Goal: Information Seeking & Learning: Learn about a topic

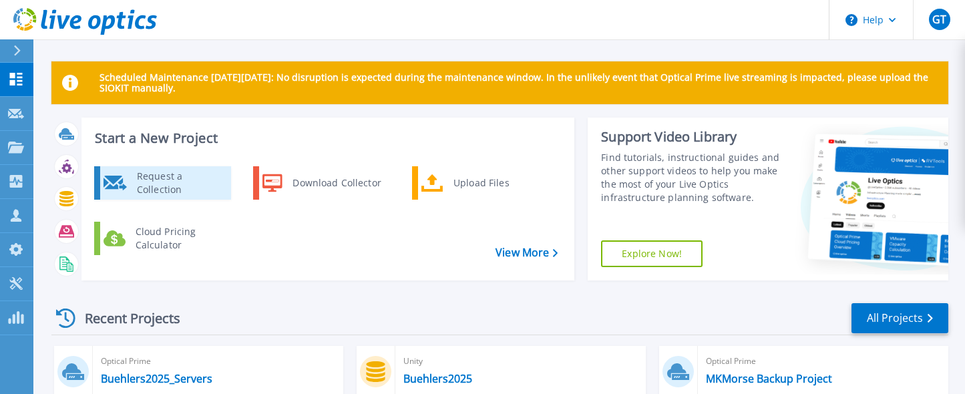
click at [174, 178] on div "Request a Collection" at bounding box center [178, 183] width 97 height 27
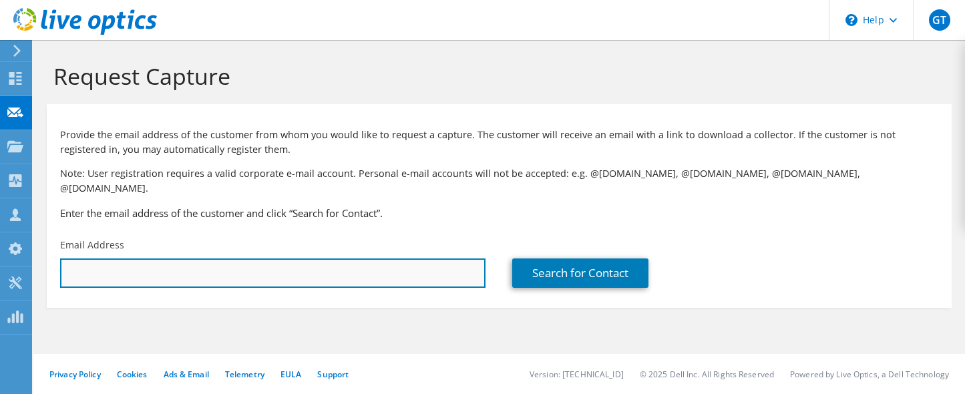
click at [180, 260] on input "text" at bounding box center [272, 272] width 425 height 29
paste input "[EMAIL_ADDRESS][DOMAIN_NAME]"
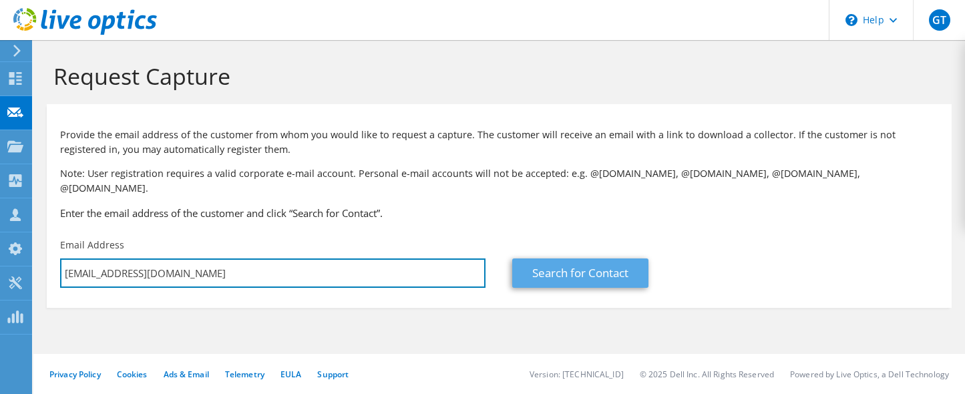
type input "[EMAIL_ADDRESS][DOMAIN_NAME]"
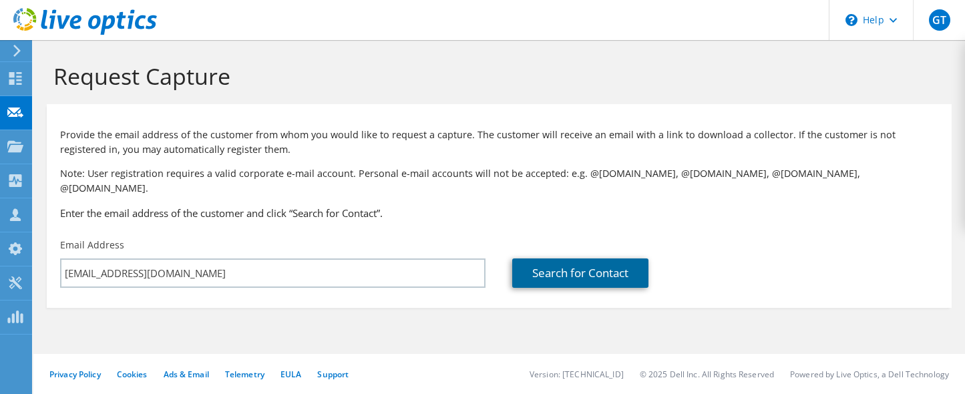
click at [605, 265] on link "Search for Contact" at bounding box center [580, 272] width 136 height 29
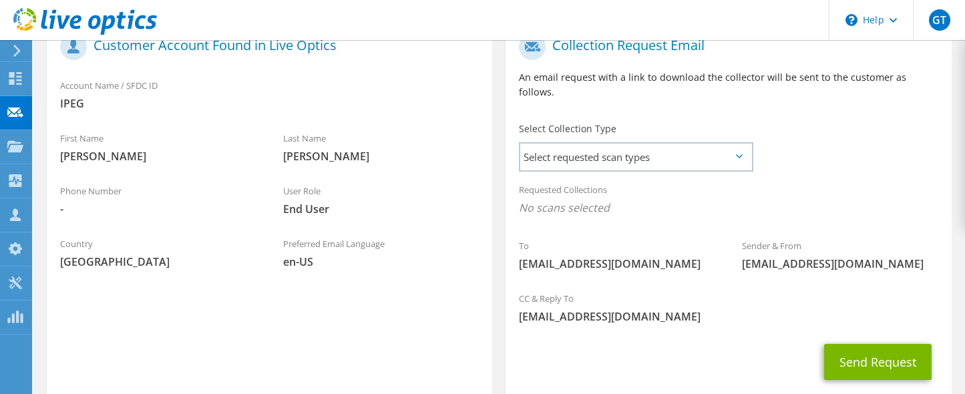
scroll to position [277, 0]
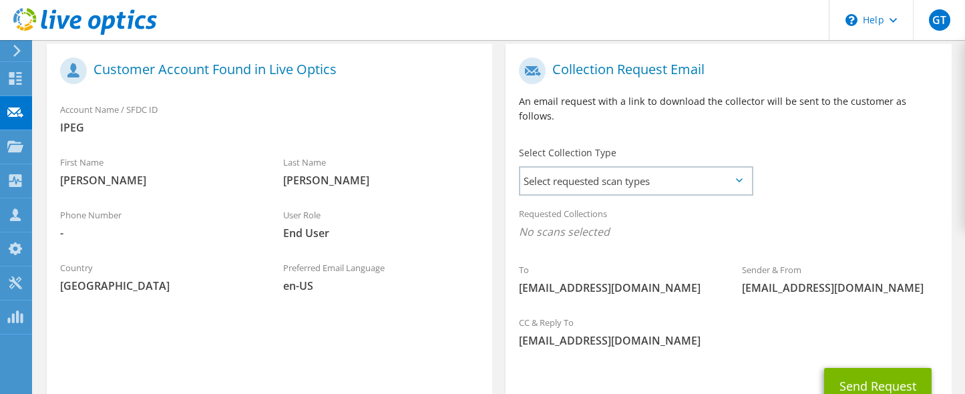
click at [738, 178] on icon at bounding box center [739, 180] width 7 height 4
click at [658, 168] on span "Select requested scan types" at bounding box center [635, 181] width 231 height 27
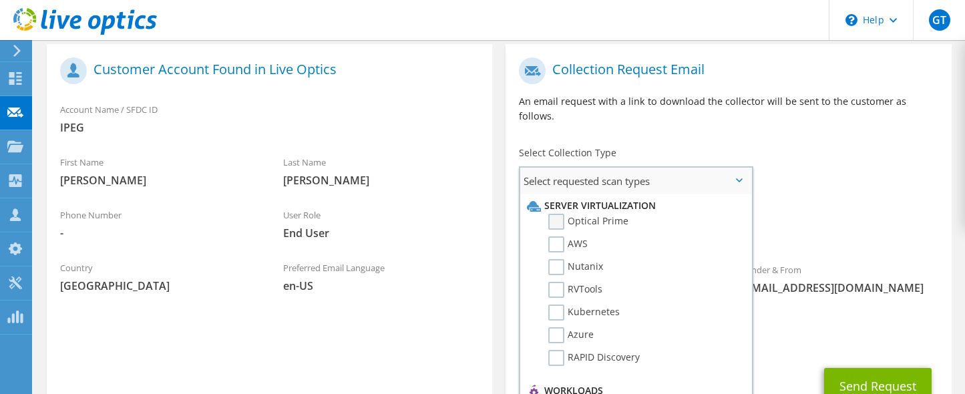
click at [559, 214] on label "Optical Prime" at bounding box center [588, 222] width 80 height 16
click at [0, 0] on input "Optical Prime" at bounding box center [0, 0] width 0 height 0
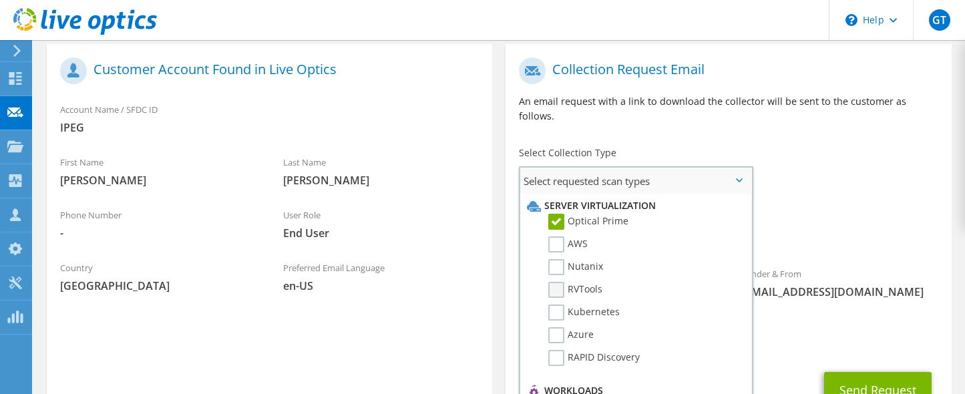
click at [558, 282] on label "RVTools" at bounding box center [575, 290] width 54 height 16
click at [0, 0] on input "RVTools" at bounding box center [0, 0] width 0 height 0
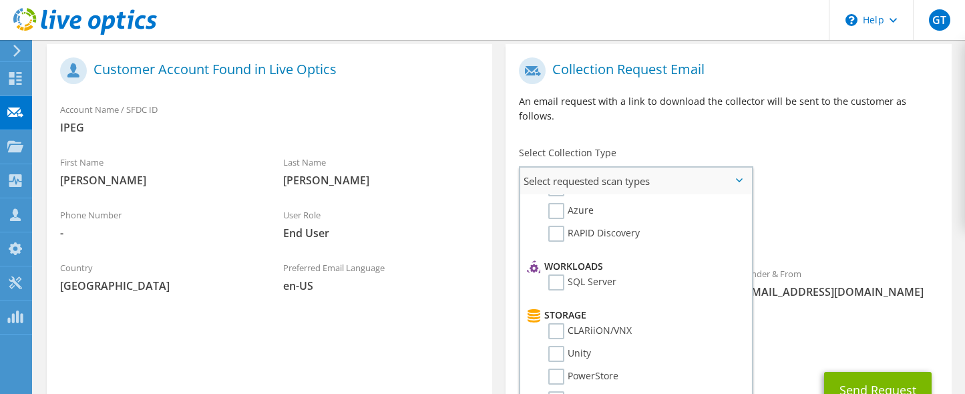
scroll to position [178, 0]
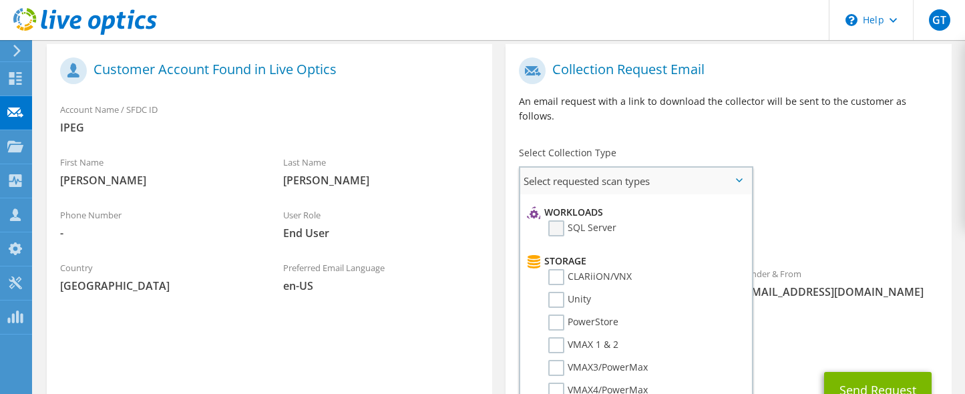
click at [558, 220] on label "SQL Server" at bounding box center [582, 228] width 68 height 16
click at [0, 0] on input "SQL Server" at bounding box center [0, 0] width 0 height 0
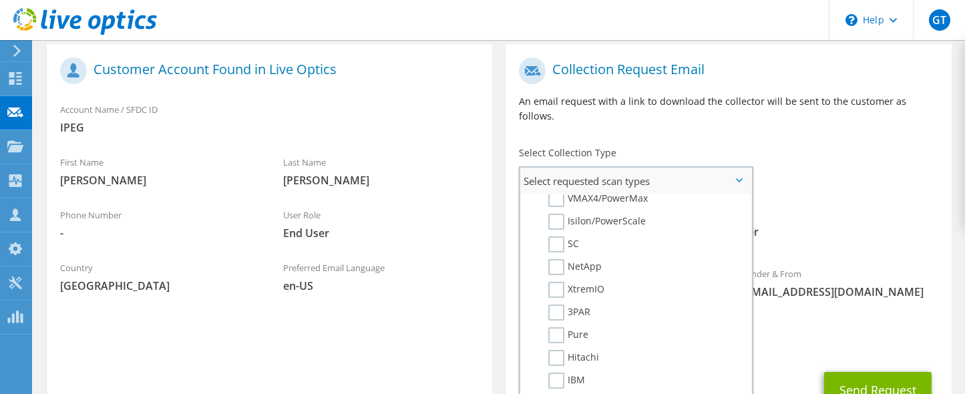
scroll to position [375, 0]
click at [555, 300] on label "3PAR" at bounding box center [569, 308] width 42 height 16
click at [0, 0] on input "3PAR" at bounding box center [0, 0] width 0 height 0
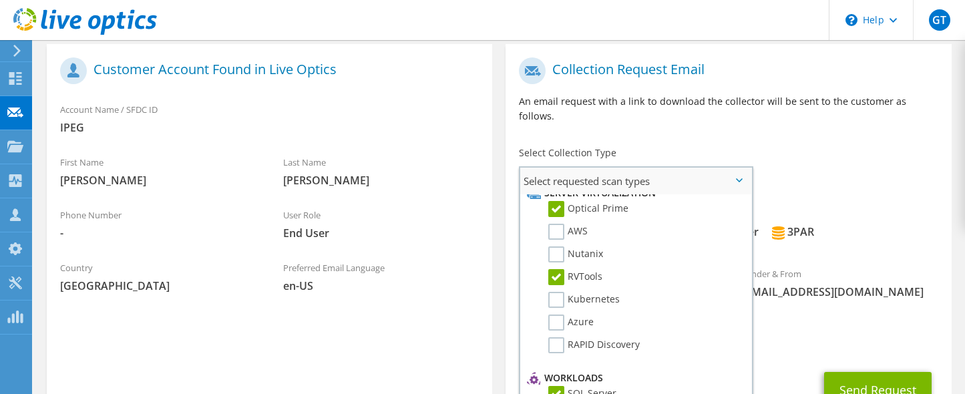
scroll to position [0, 0]
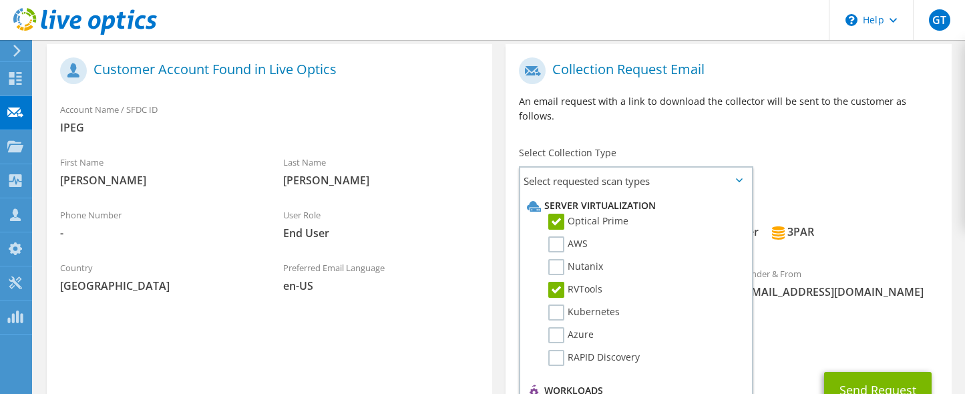
click at [829, 131] on div "To iaschenbrenner@na.piovan.com Sender & From liveoptics@liveoptics.com" at bounding box center [727, 182] width 445 height 262
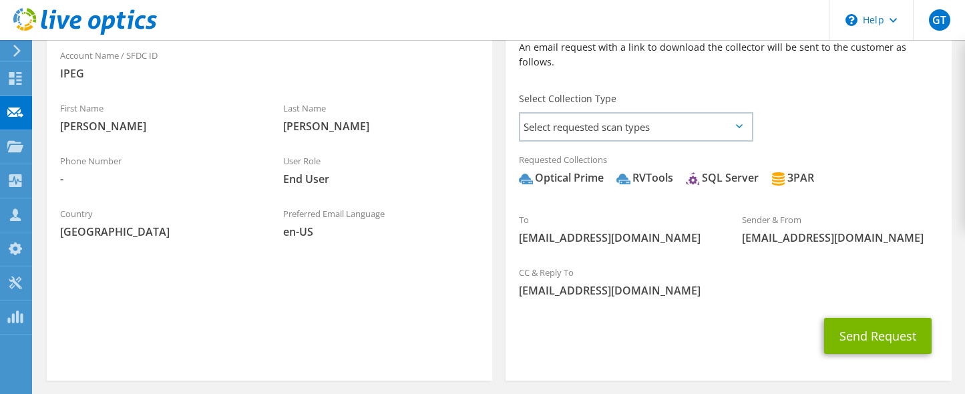
scroll to position [327, 0]
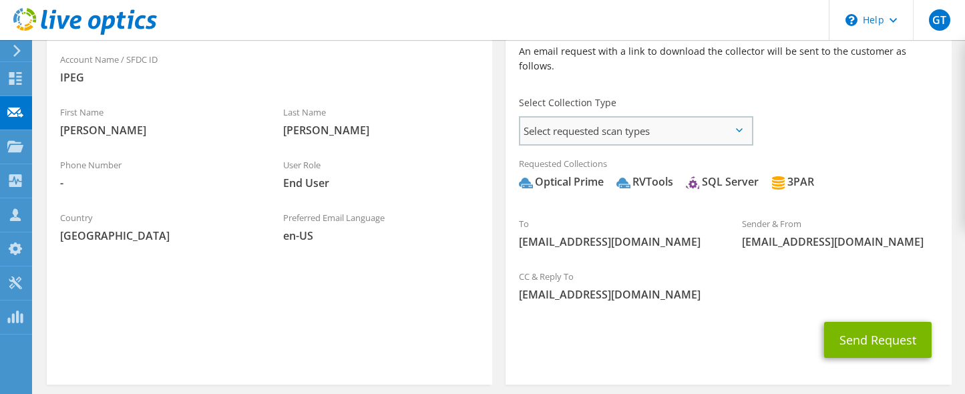
click at [737, 118] on span "Select requested scan types" at bounding box center [635, 131] width 231 height 27
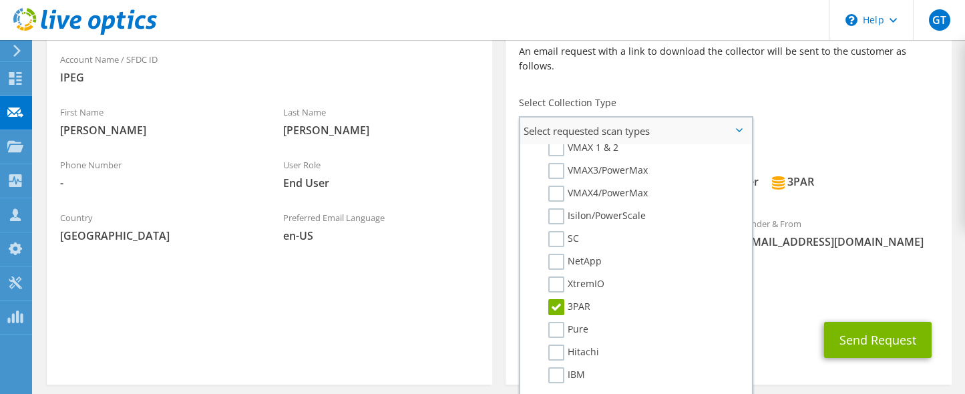
scroll to position [0, 0]
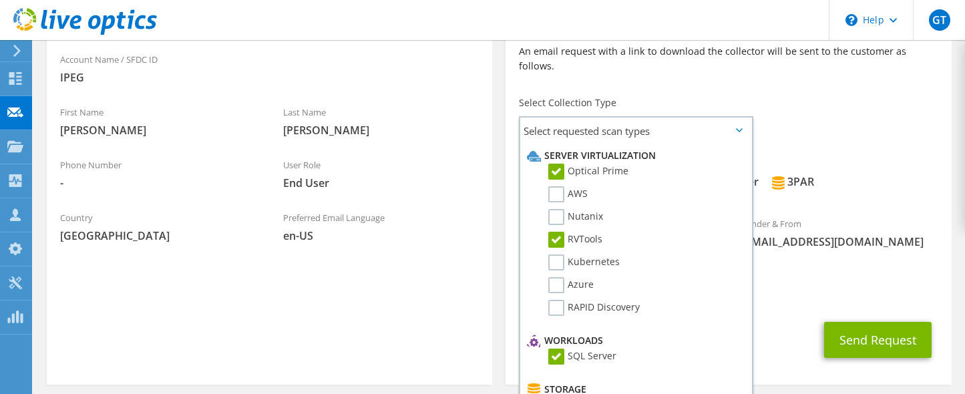
click at [815, 91] on div "To iaschenbrenner@na.piovan.com Sender & From liveoptics@liveoptics.com" at bounding box center [727, 132] width 445 height 262
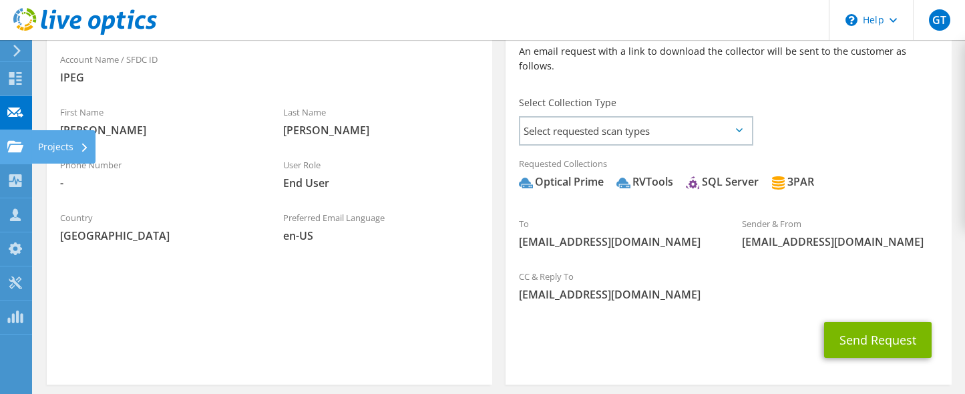
click at [19, 146] on use at bounding box center [15, 145] width 16 height 11
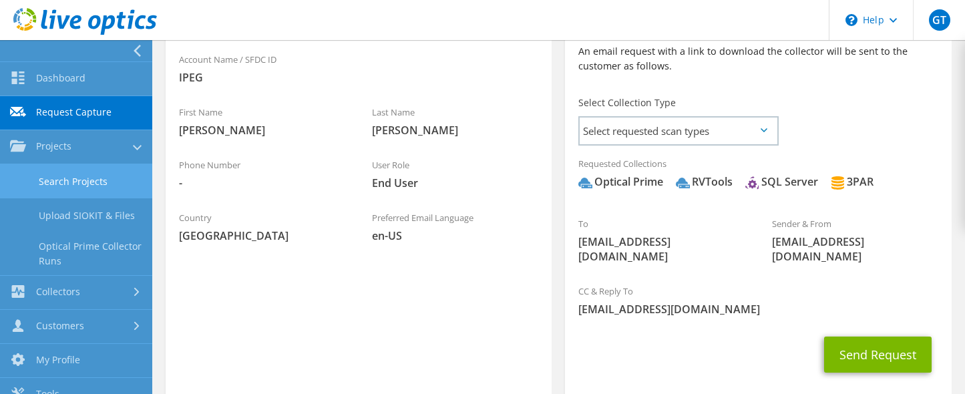
click at [82, 182] on link "Search Projects" at bounding box center [76, 181] width 152 height 34
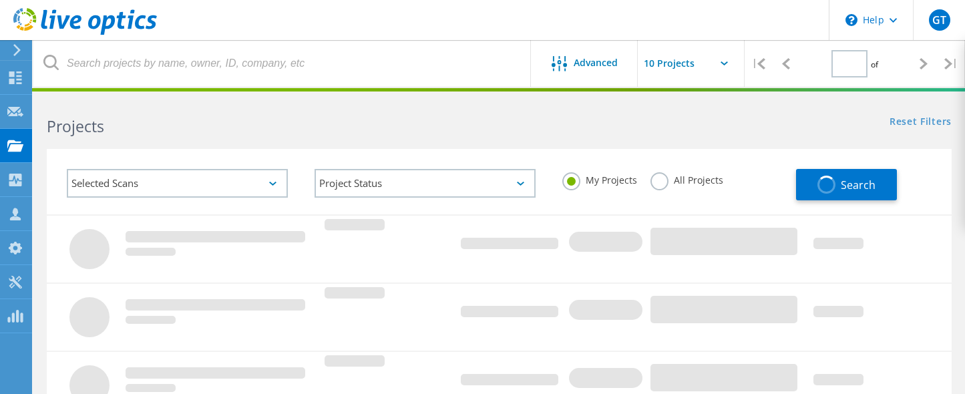
type input "1"
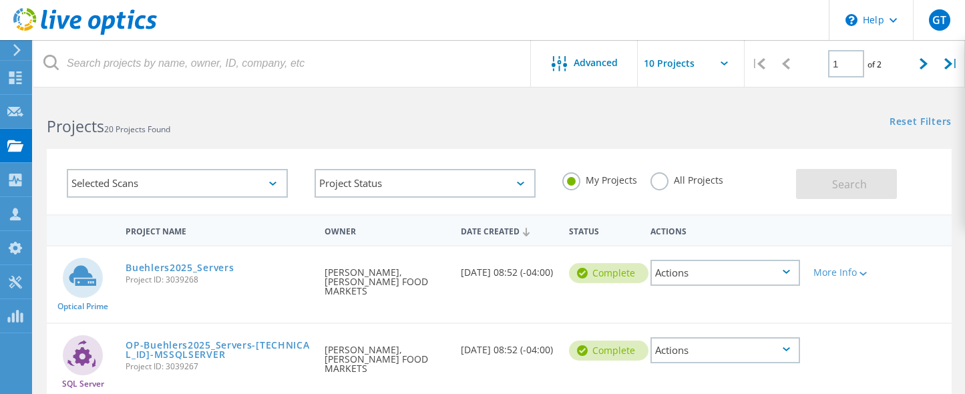
click at [231, 173] on div "Selected Scans" at bounding box center [177, 183] width 221 height 29
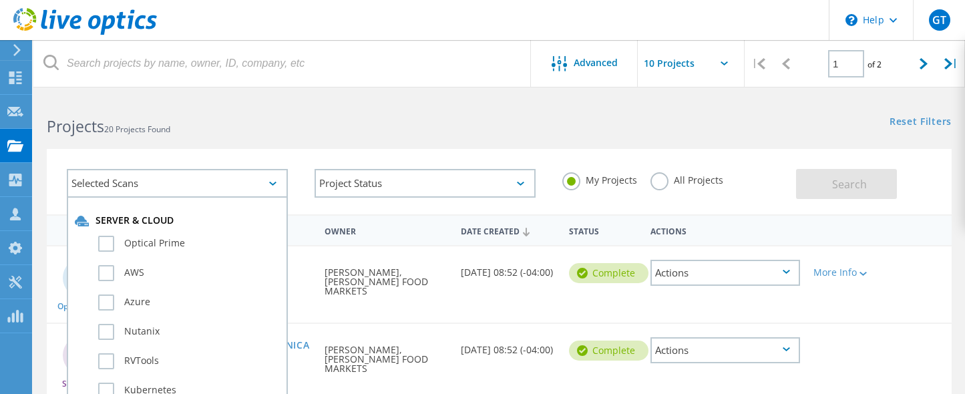
click at [231, 173] on div "Selected Scans" at bounding box center [177, 183] width 221 height 29
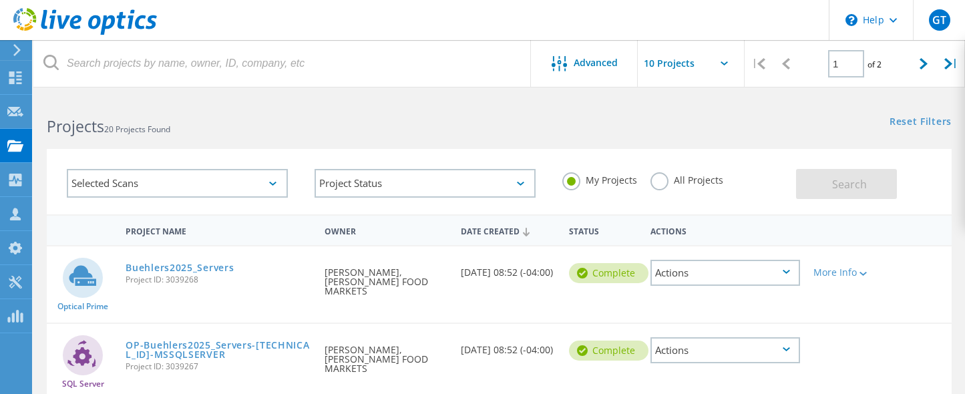
click at [660, 178] on label "All Projects" at bounding box center [686, 178] width 73 height 13
click at [0, 0] on input "All Projects" at bounding box center [0, 0] width 0 height 0
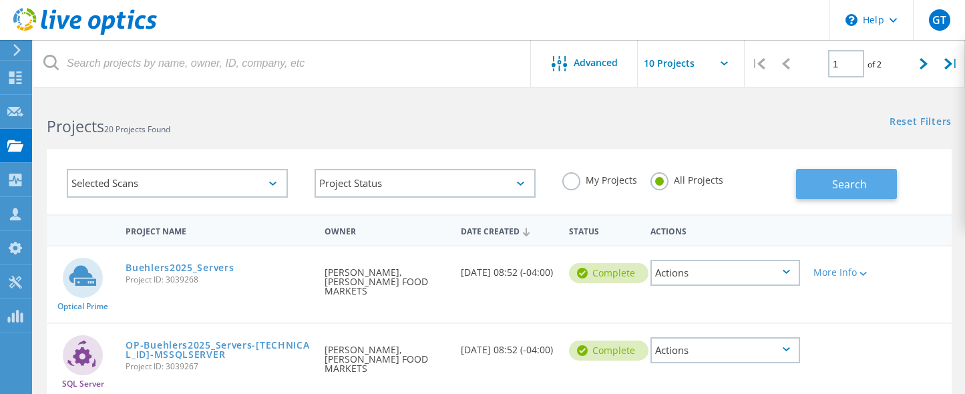
click at [833, 176] on button "Search" at bounding box center [846, 184] width 101 height 30
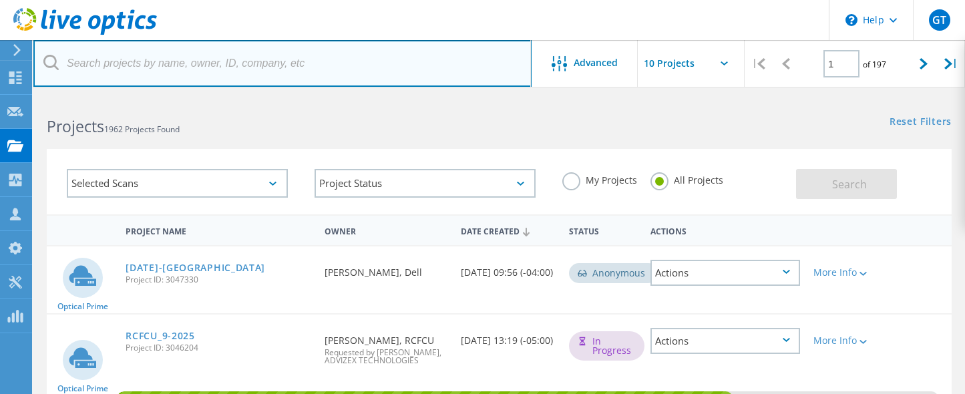
click at [234, 72] on input "text" at bounding box center [282, 63] width 498 height 47
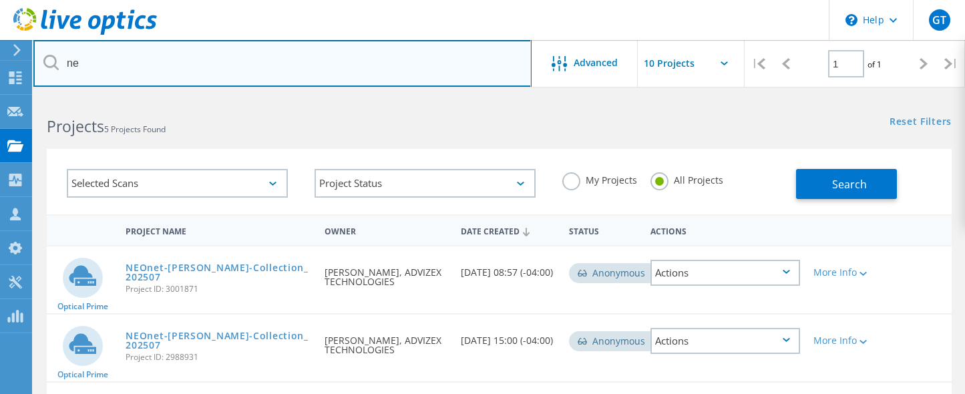
type input "n"
click at [168, 63] on input "text" at bounding box center [282, 63] width 498 height 47
type input "piovan"
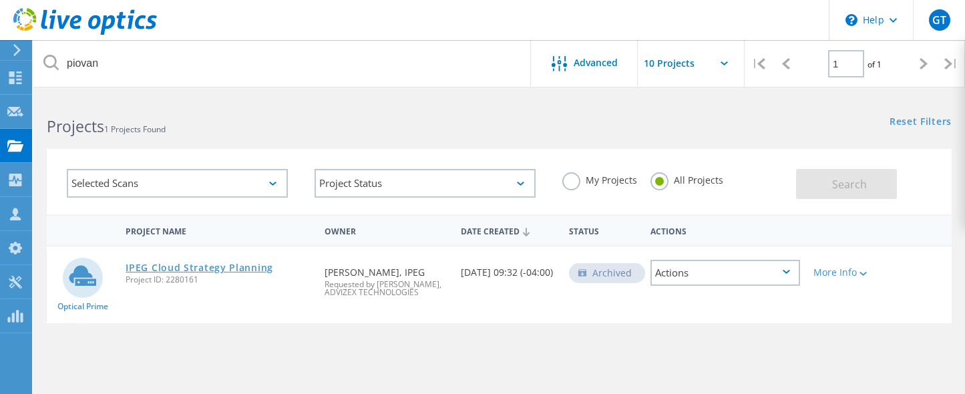
click at [241, 264] on link "IPEG Cloud Strategy Planning" at bounding box center [200, 267] width 148 height 9
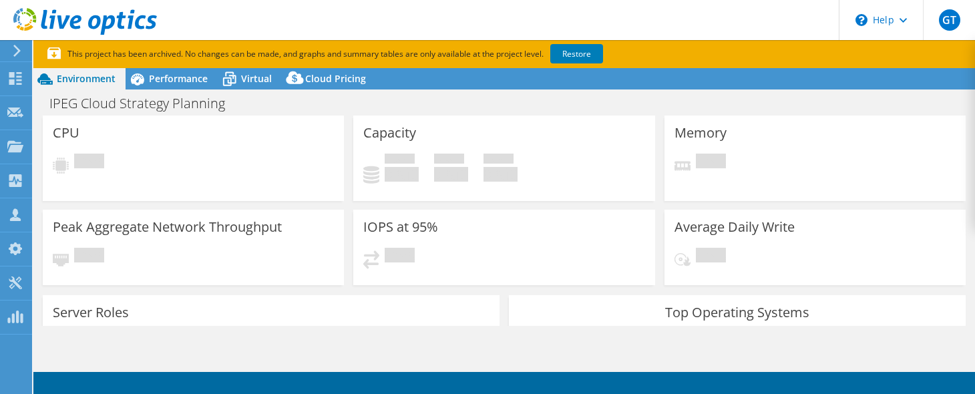
select select "USD"
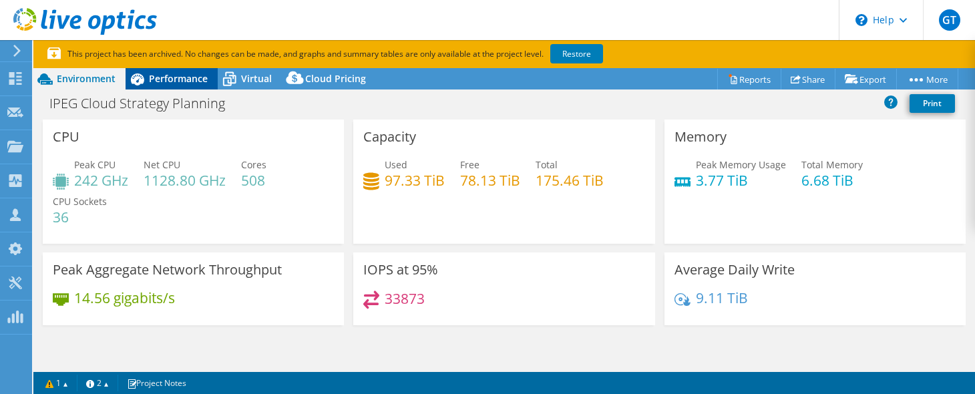
click at [174, 73] on span "Performance" at bounding box center [178, 78] width 59 height 13
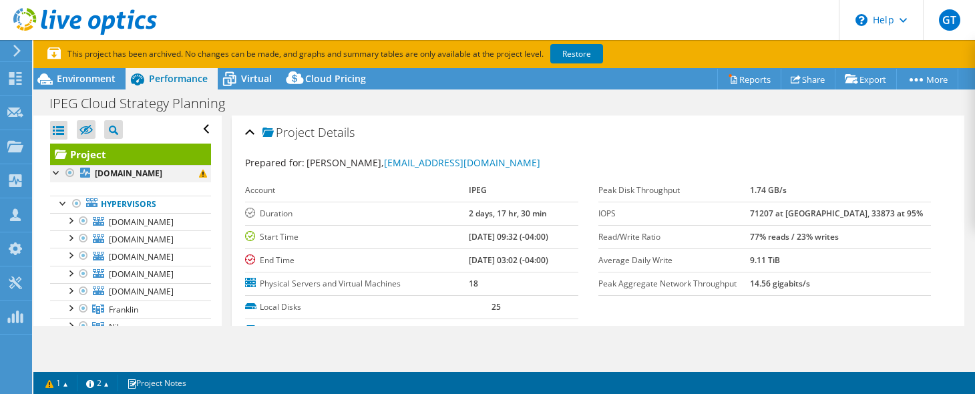
click at [55, 172] on div at bounding box center [56, 171] width 13 height 13
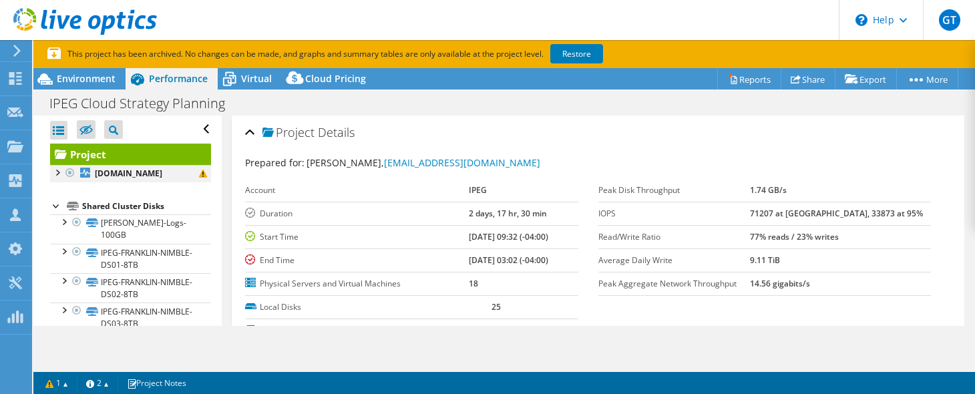
click at [55, 172] on div at bounding box center [56, 171] width 13 height 13
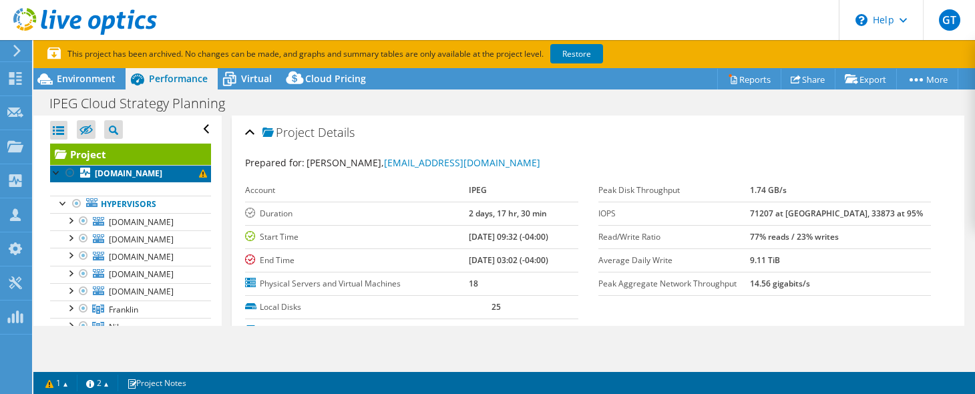
click at [135, 175] on link "[DOMAIN_NAME]" at bounding box center [130, 173] width 161 height 17
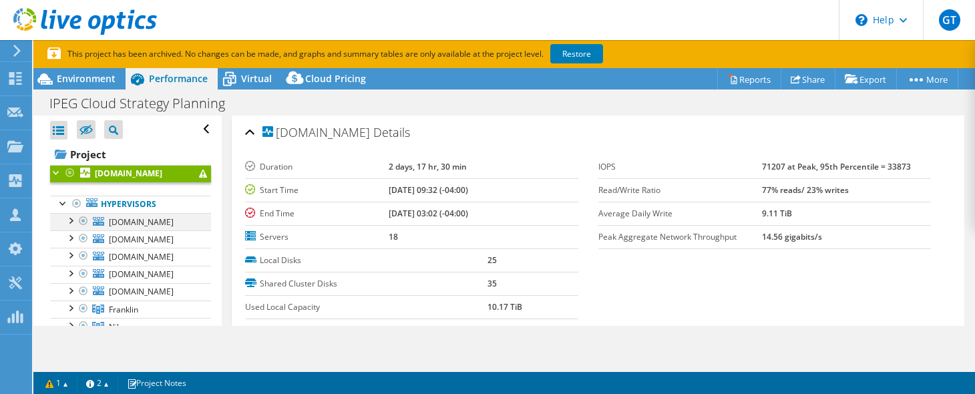
click at [69, 226] on div at bounding box center [69, 219] width 13 height 13
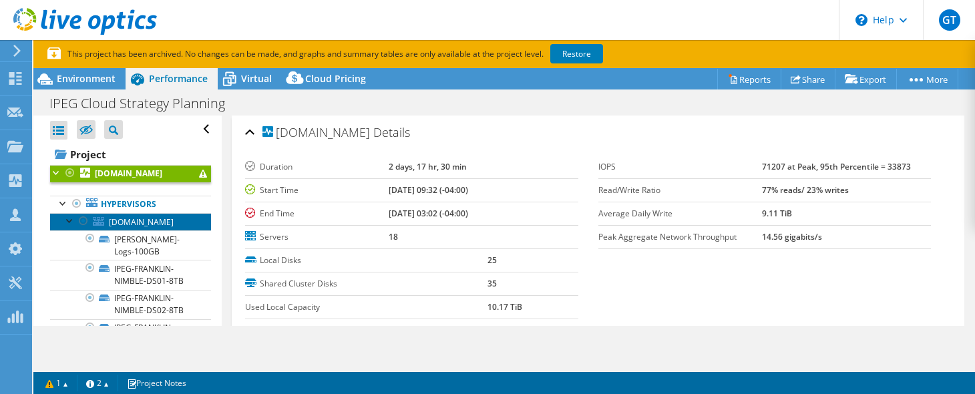
click at [138, 228] on span "[DOMAIN_NAME]" at bounding box center [141, 221] width 65 height 11
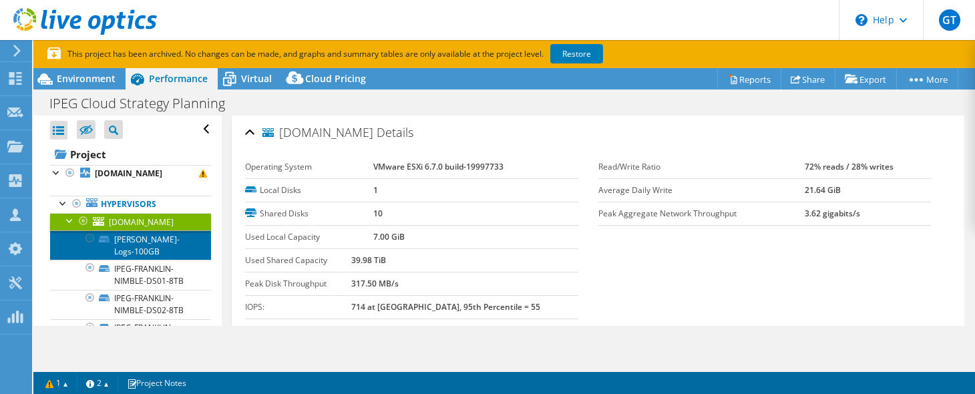
click at [152, 260] on link "[PERSON_NAME]-Logs-100GB" at bounding box center [130, 244] width 161 height 29
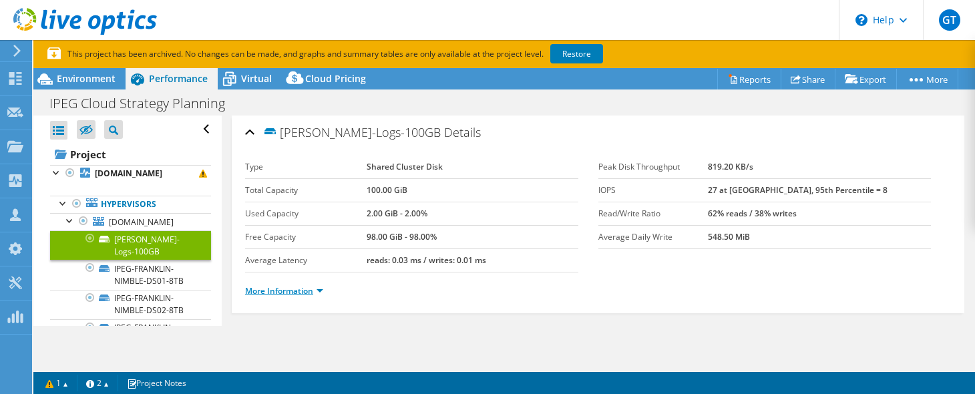
click at [284, 288] on link "More Information" at bounding box center [284, 290] width 78 height 11
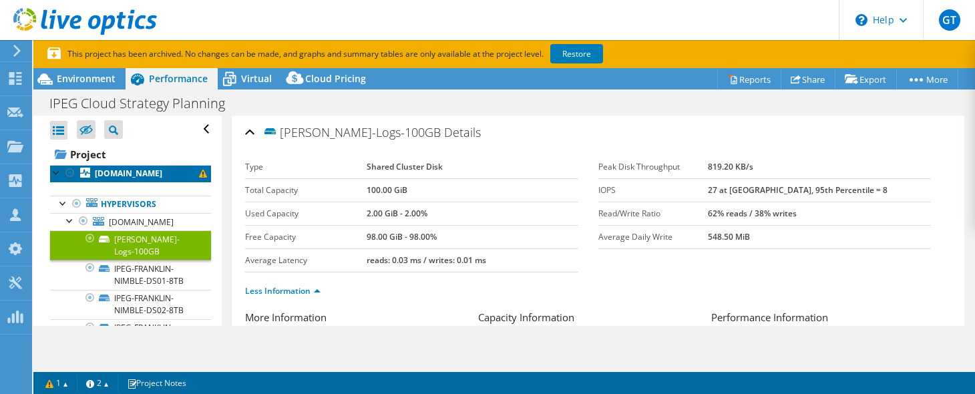
click at [158, 178] on link "[DOMAIN_NAME]" at bounding box center [130, 173] width 161 height 17
